Goal: Task Accomplishment & Management: Use online tool/utility

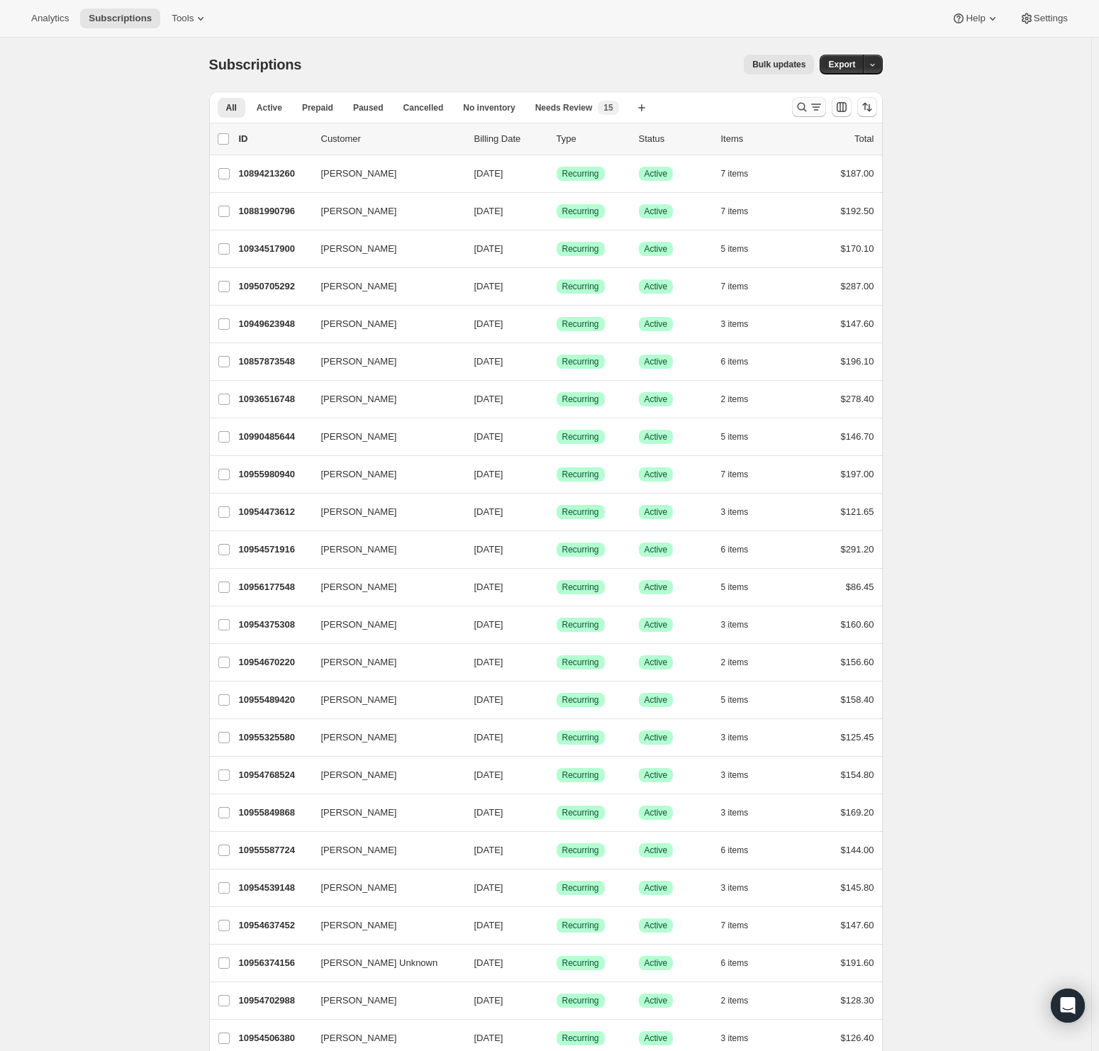
click at [819, 103] on icon "Search and filter results" at bounding box center [816, 107] width 14 height 14
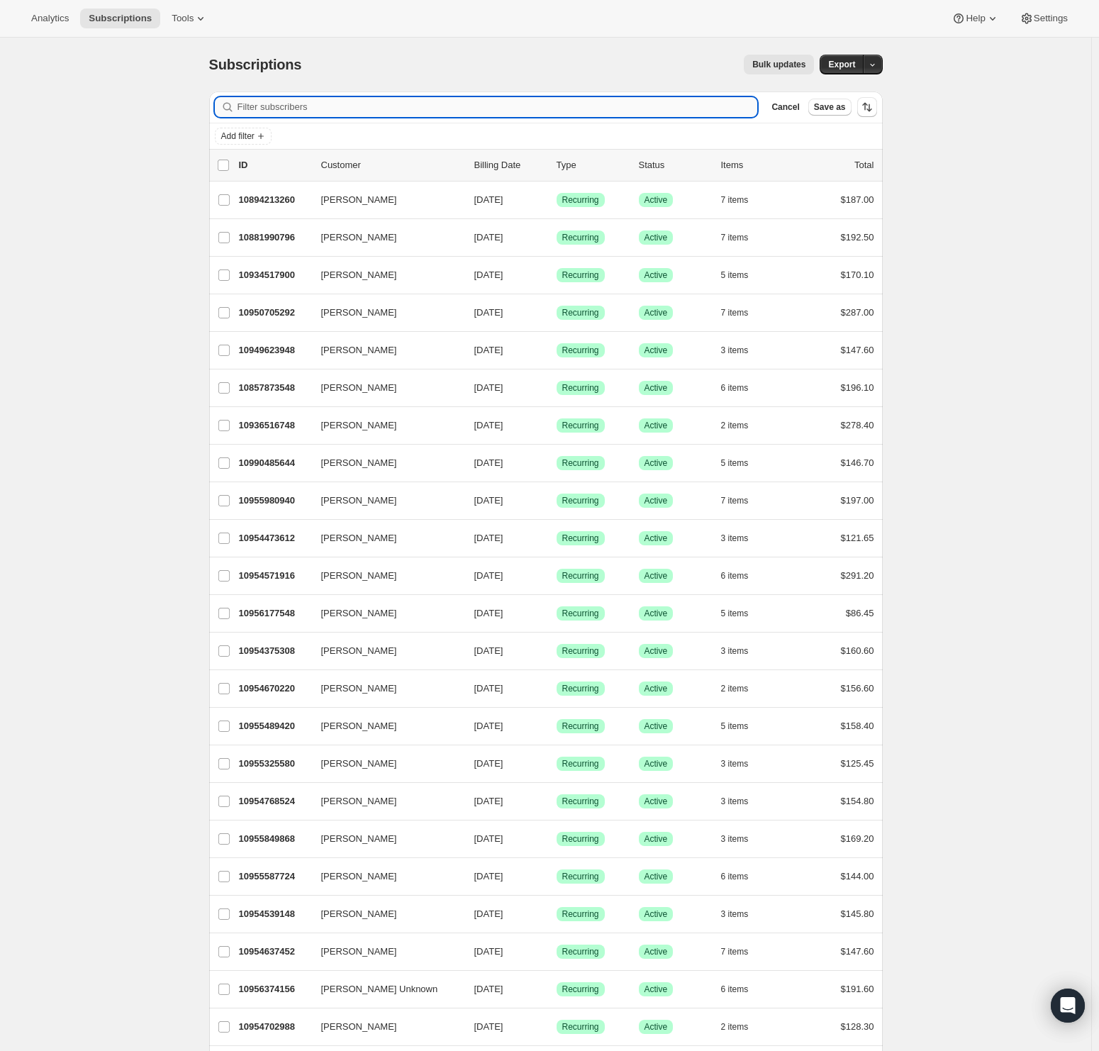
paste input "[EMAIL_ADDRESS][DOMAIN_NAME]"
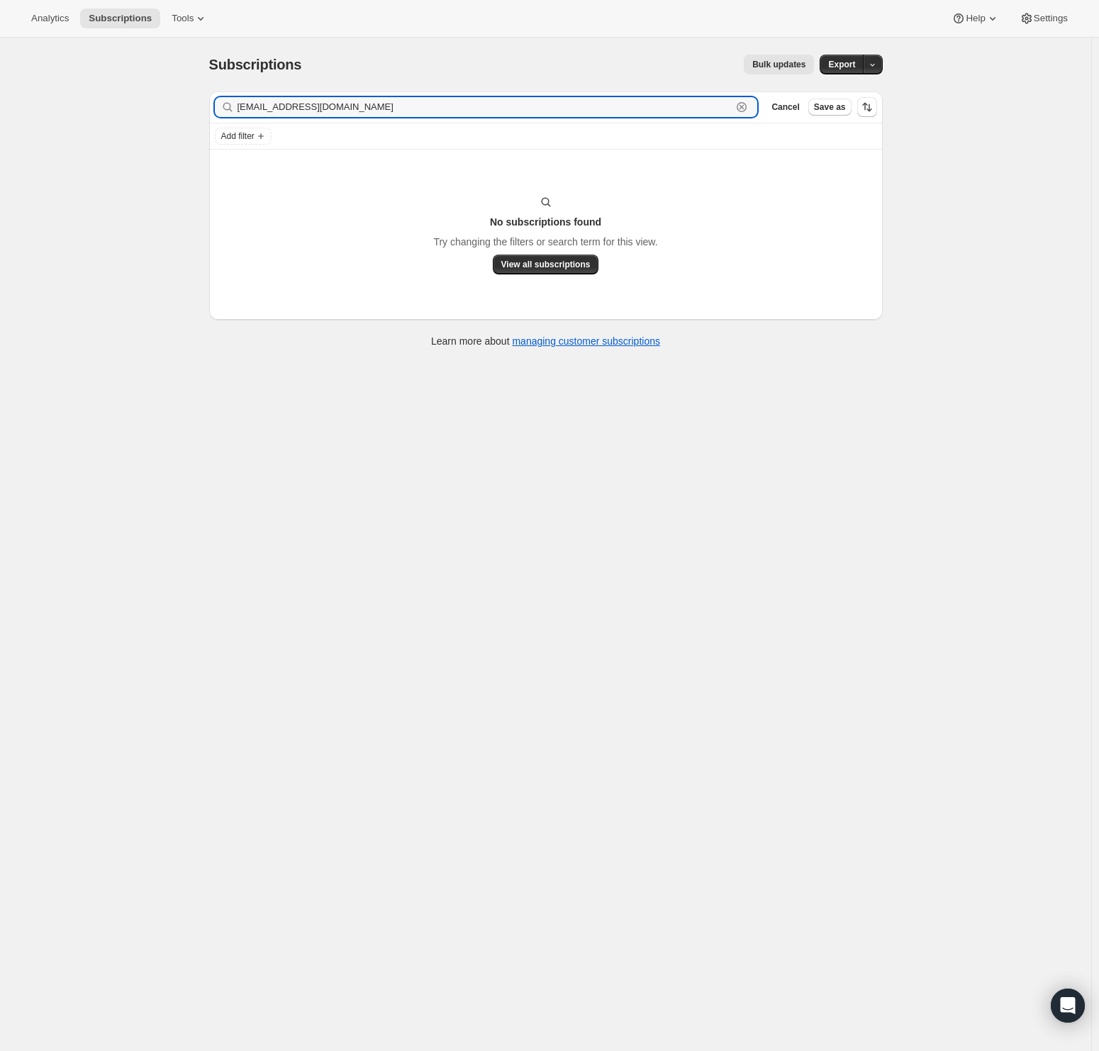
type input "[EMAIL_ADDRESS][DOMAIN_NAME]"
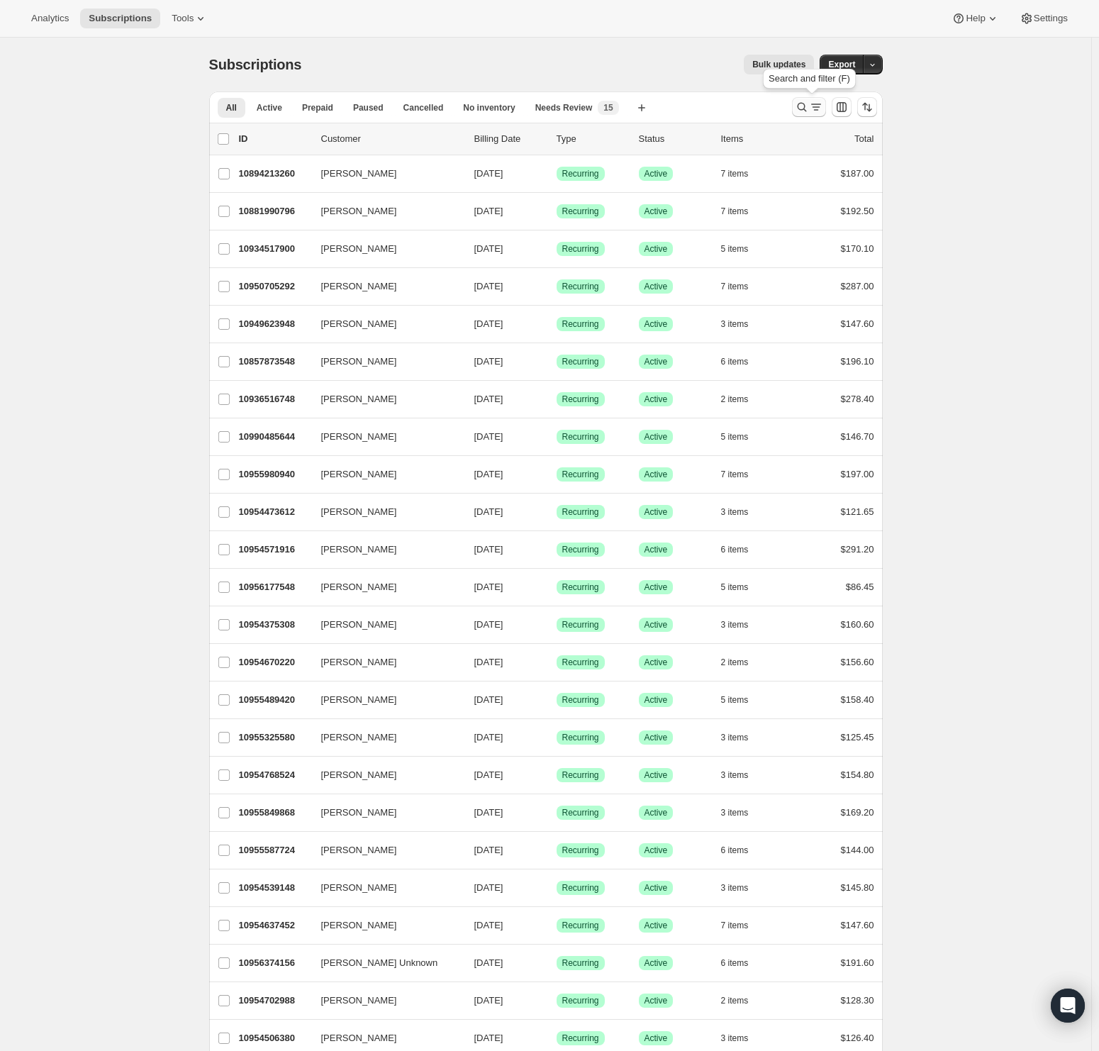
click at [805, 106] on icon "Search and filter results" at bounding box center [802, 107] width 14 height 14
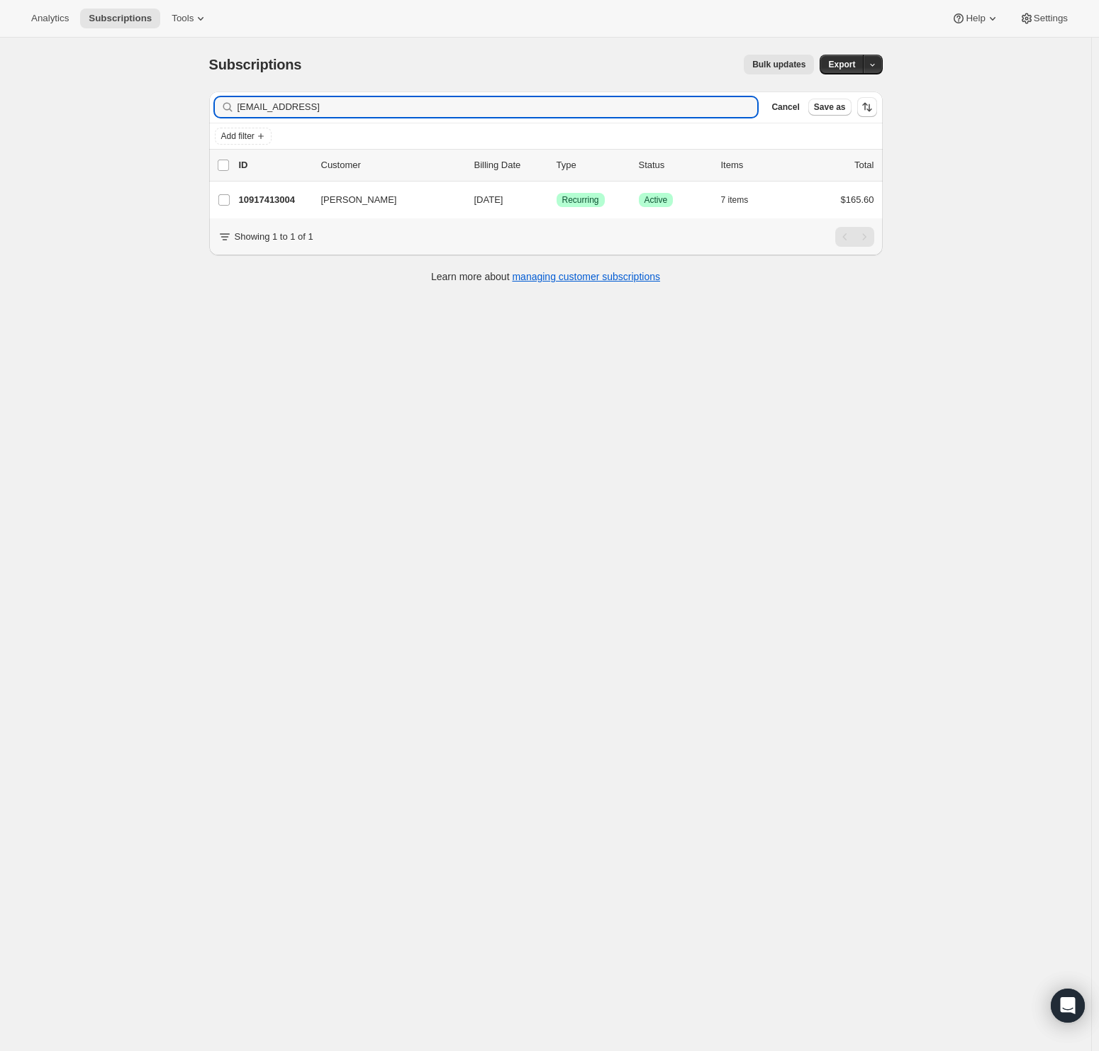
type input "mandyhouck26@gmail.con"
